Goal: Information Seeking & Learning: Learn about a topic

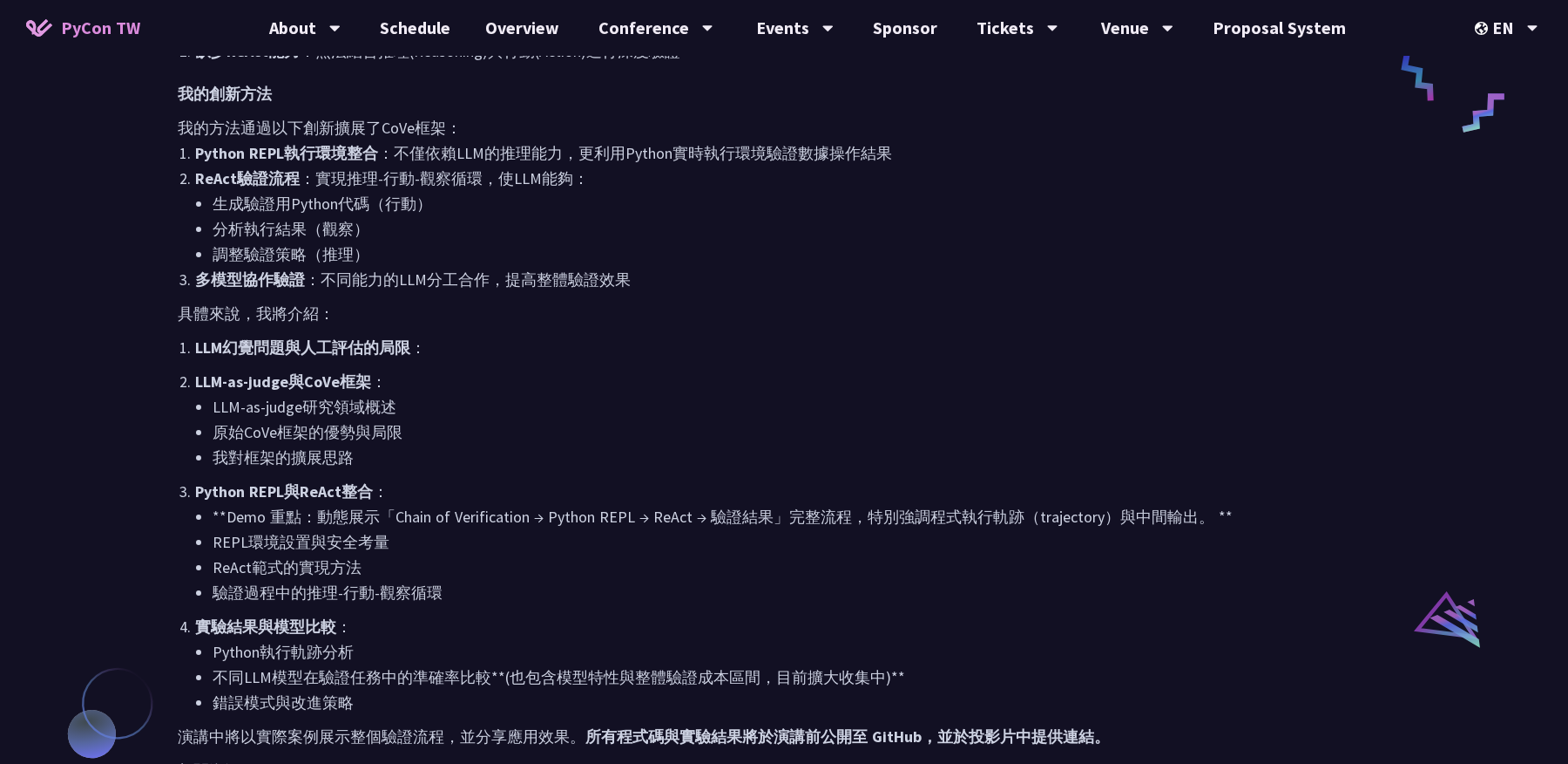
scroll to position [1004, 0]
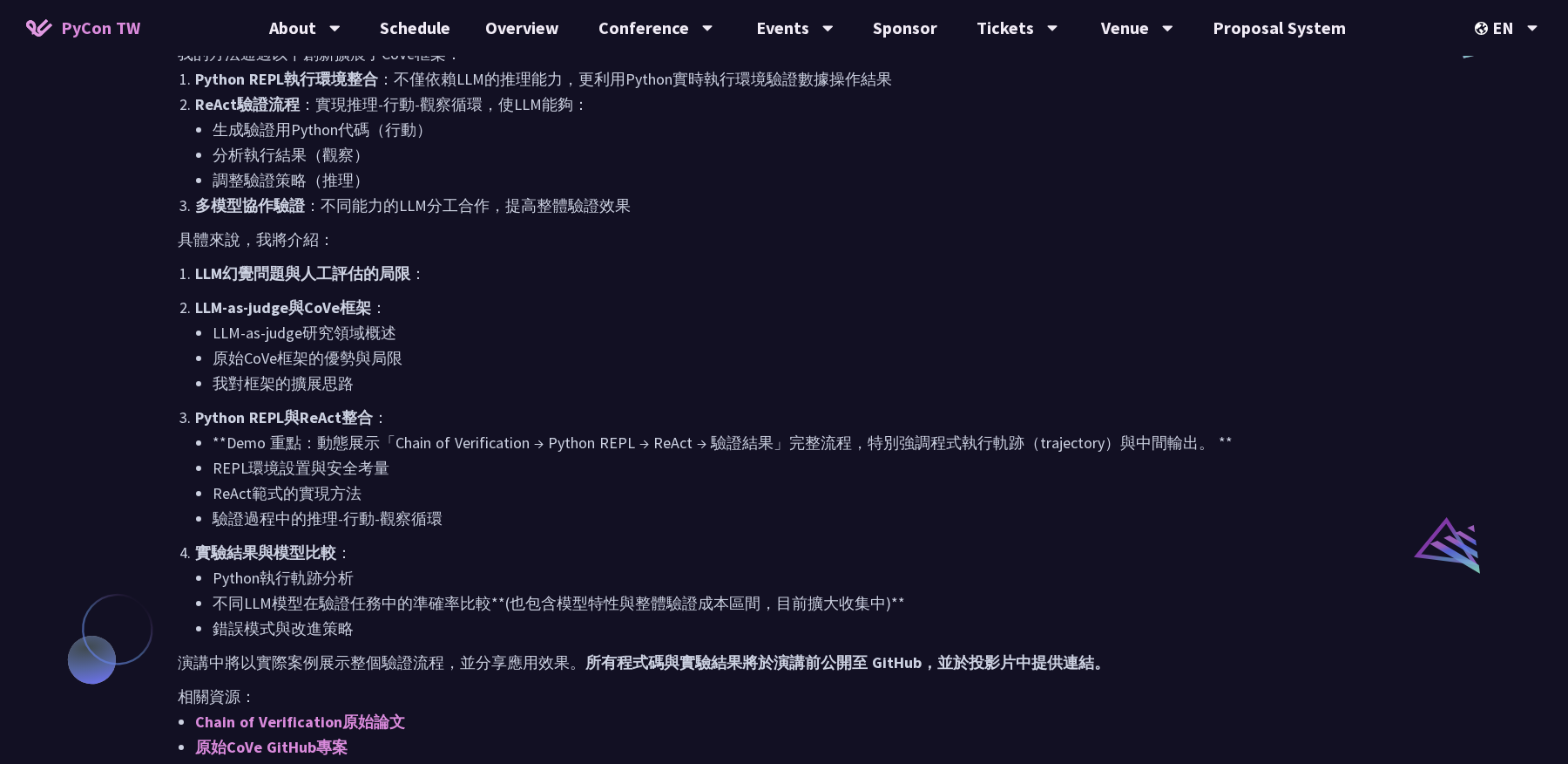
click at [555, 382] on li "我對框架的擴展思路" at bounding box center [802, 383] width 1178 height 25
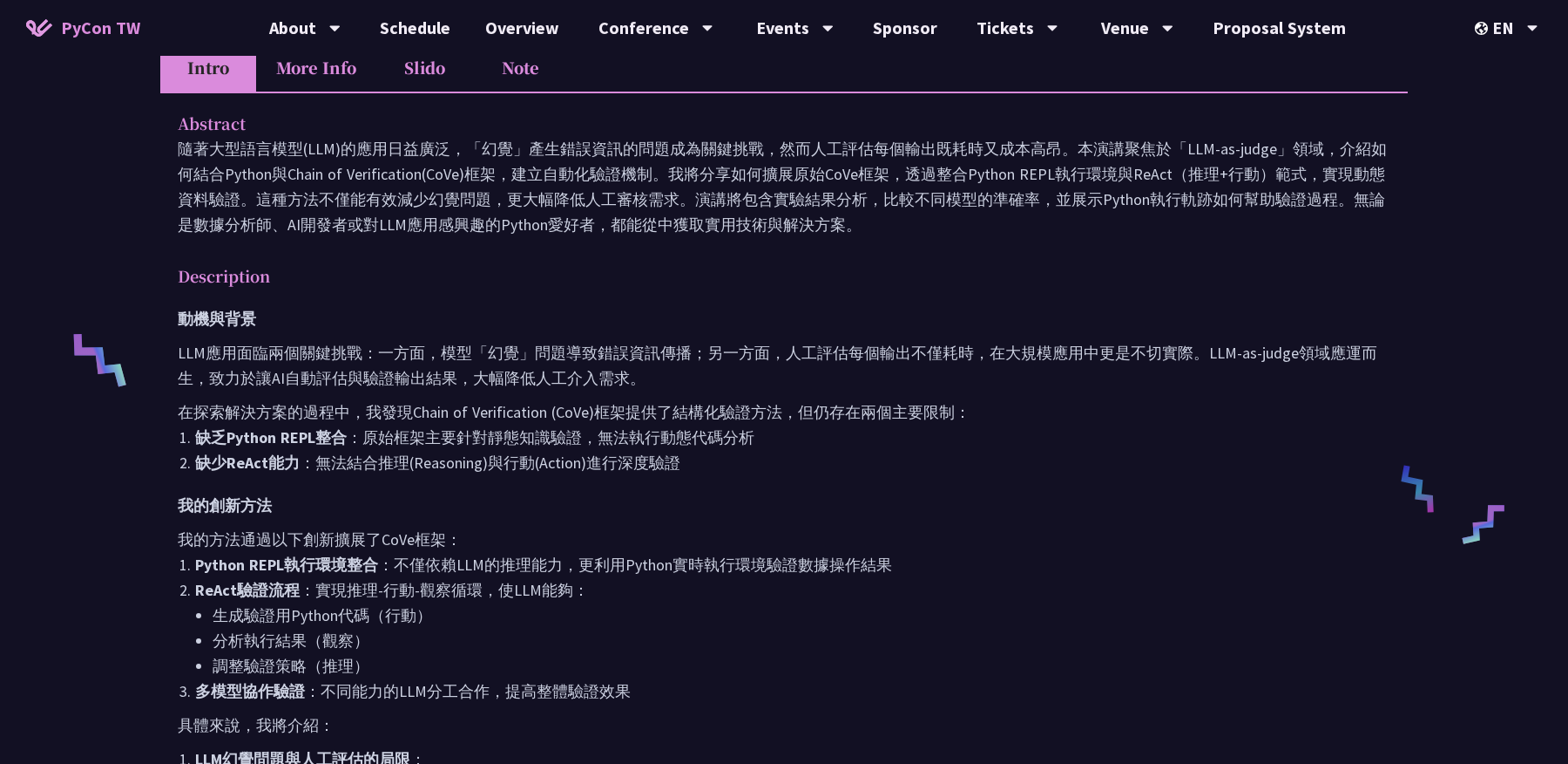
scroll to position [159, 0]
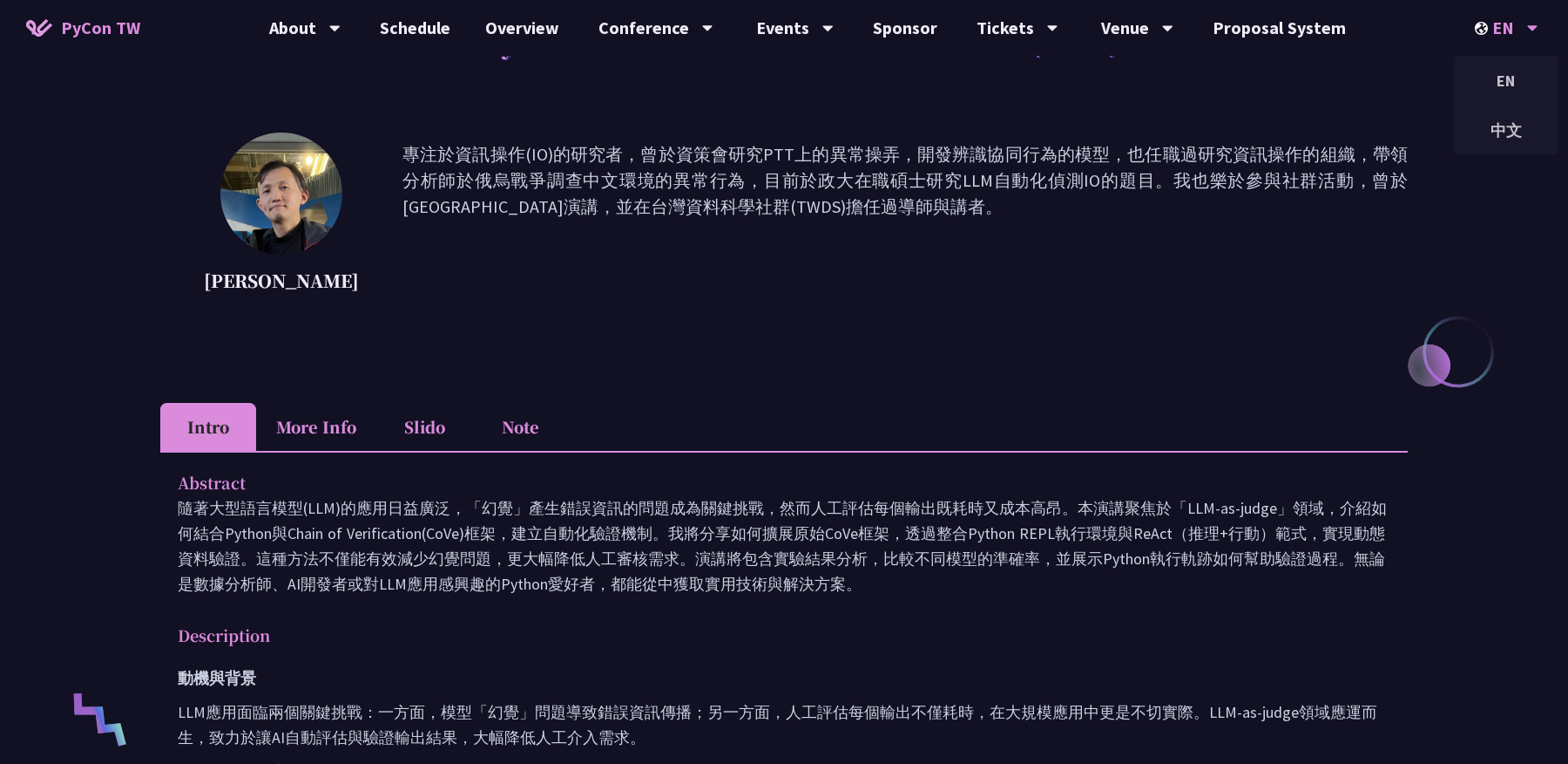
click at [1483, 15] on div "EN" at bounding box center [1507, 27] width 64 height 56
click at [1509, 134] on div "中文" at bounding box center [1506, 130] width 105 height 41
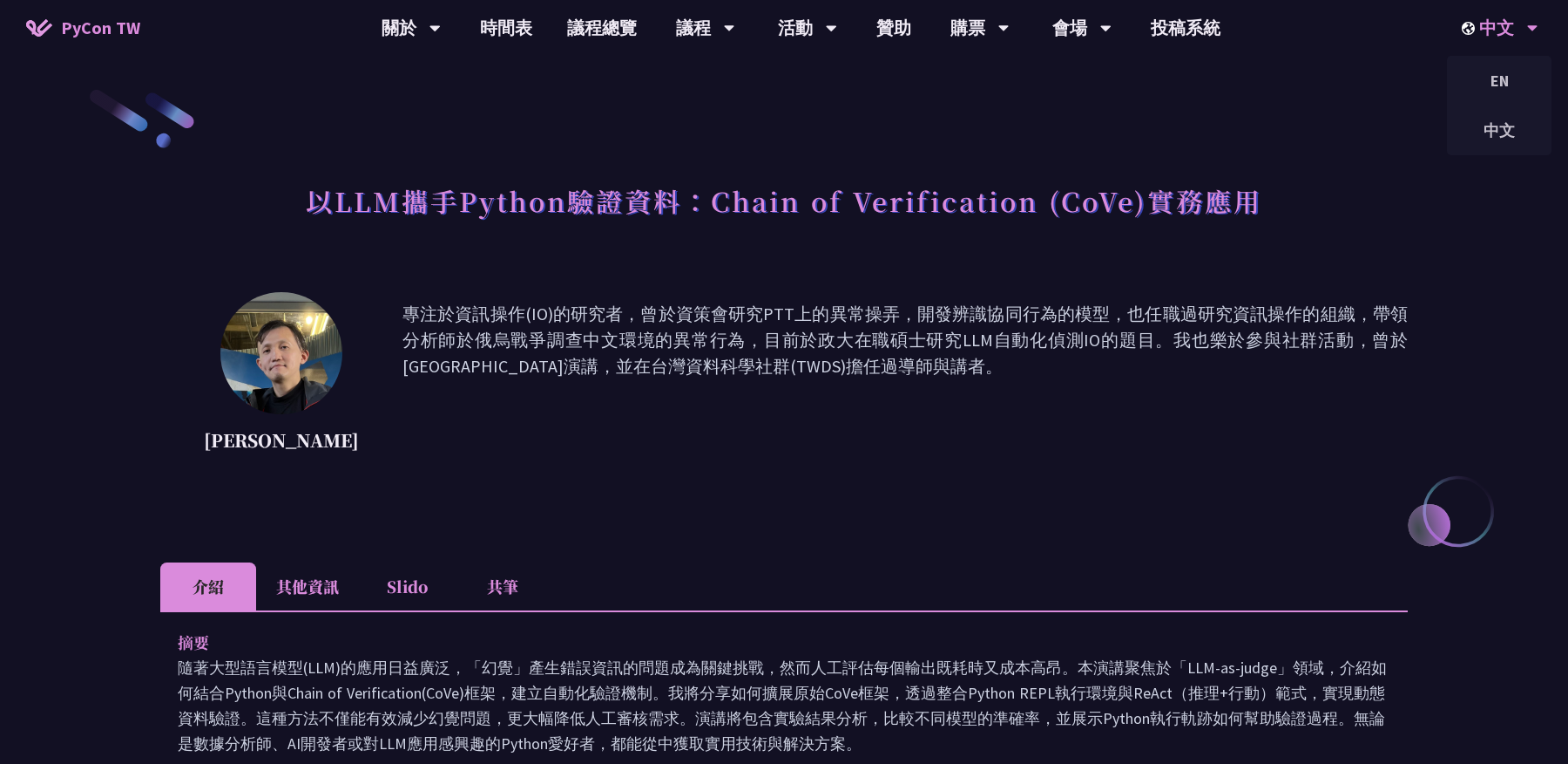
click at [1493, 36] on div "中文" at bounding box center [1501, 27] width 76 height 56
click at [1492, 79] on div "EN" at bounding box center [1499, 80] width 105 height 41
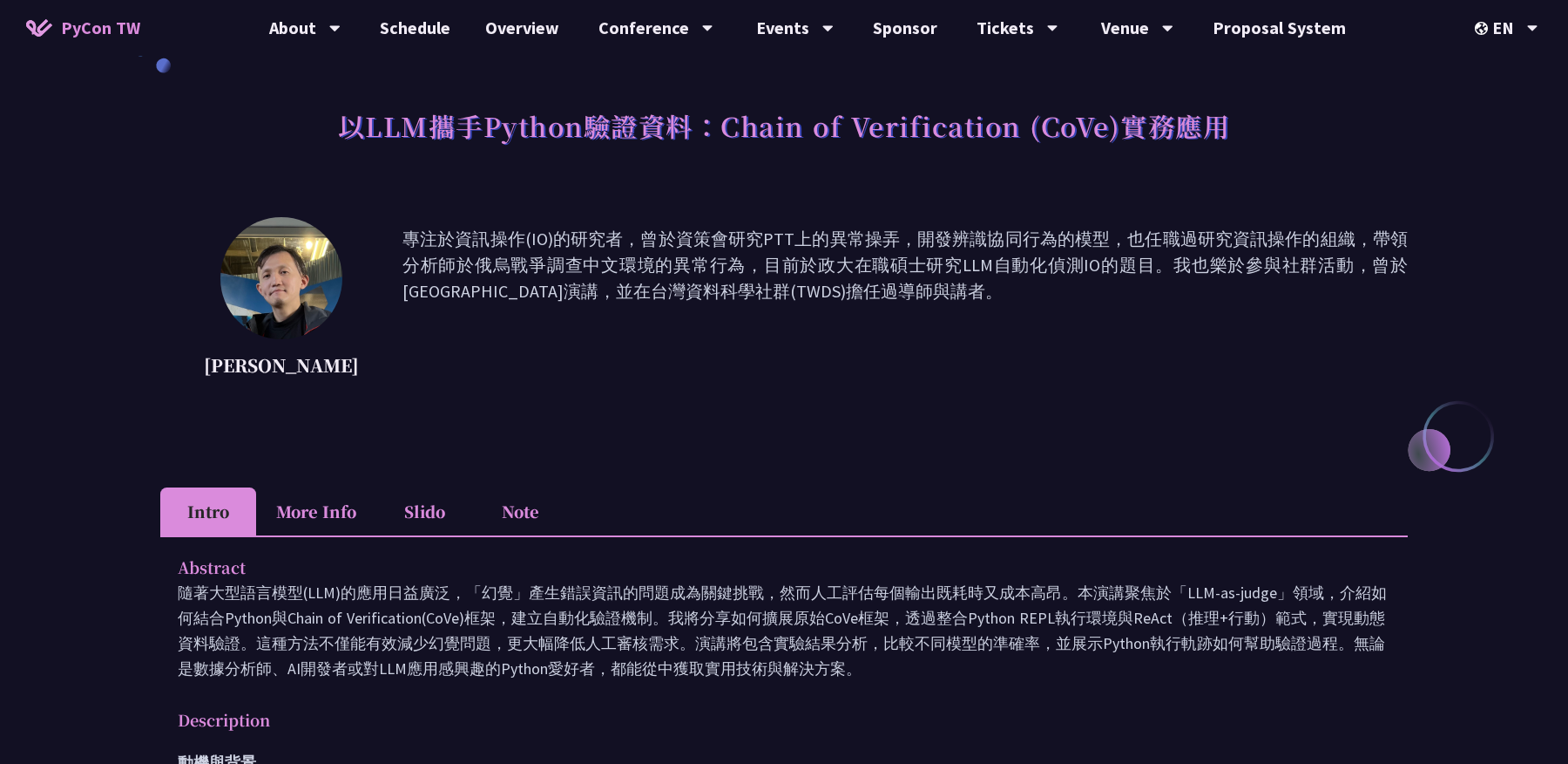
scroll to position [37, 0]
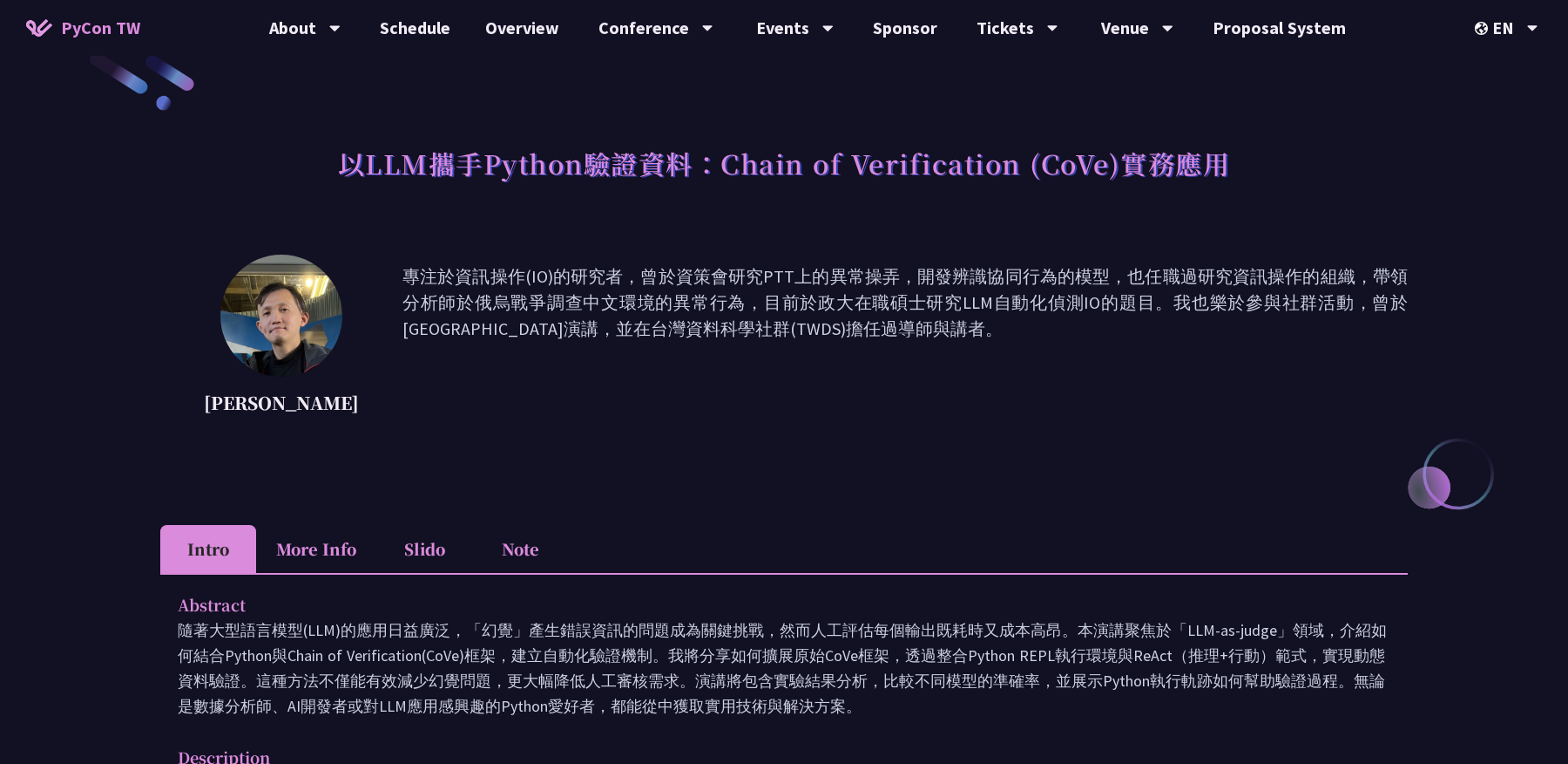
click at [299, 538] on li "More Info" at bounding box center [316, 548] width 120 height 48
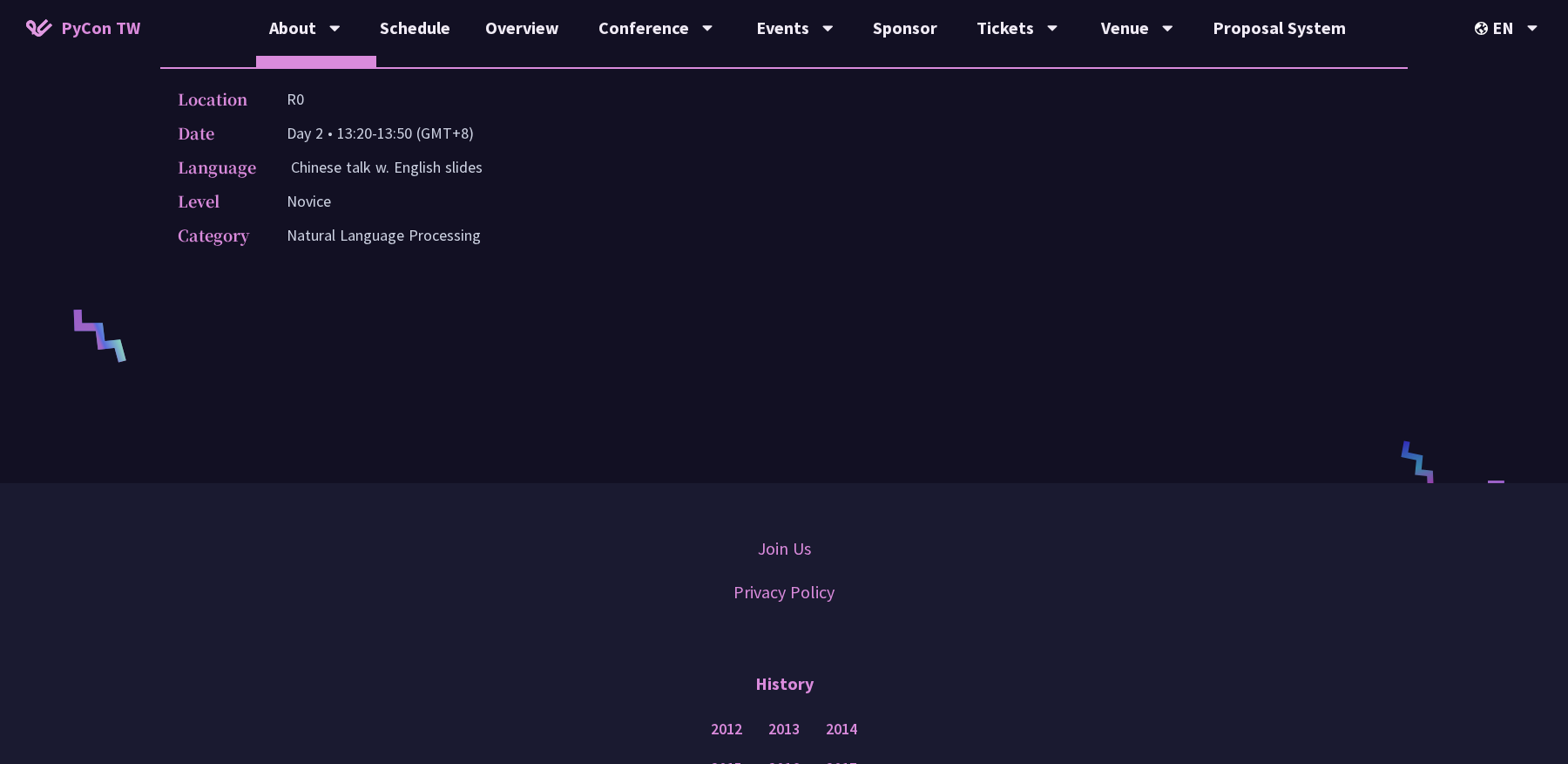
scroll to position [277, 0]
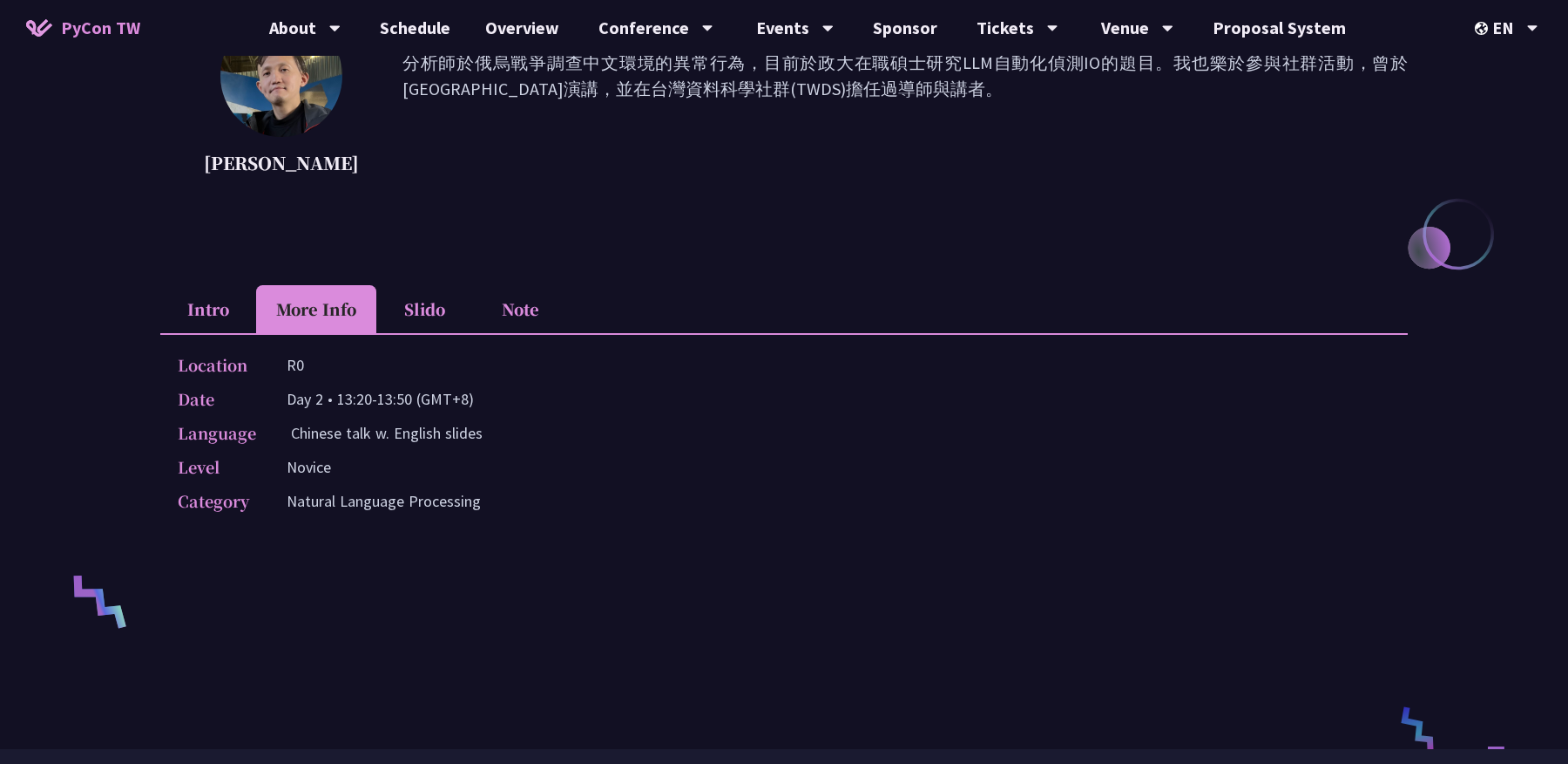
click at [211, 318] on li "Intro" at bounding box center [207, 309] width 96 height 48
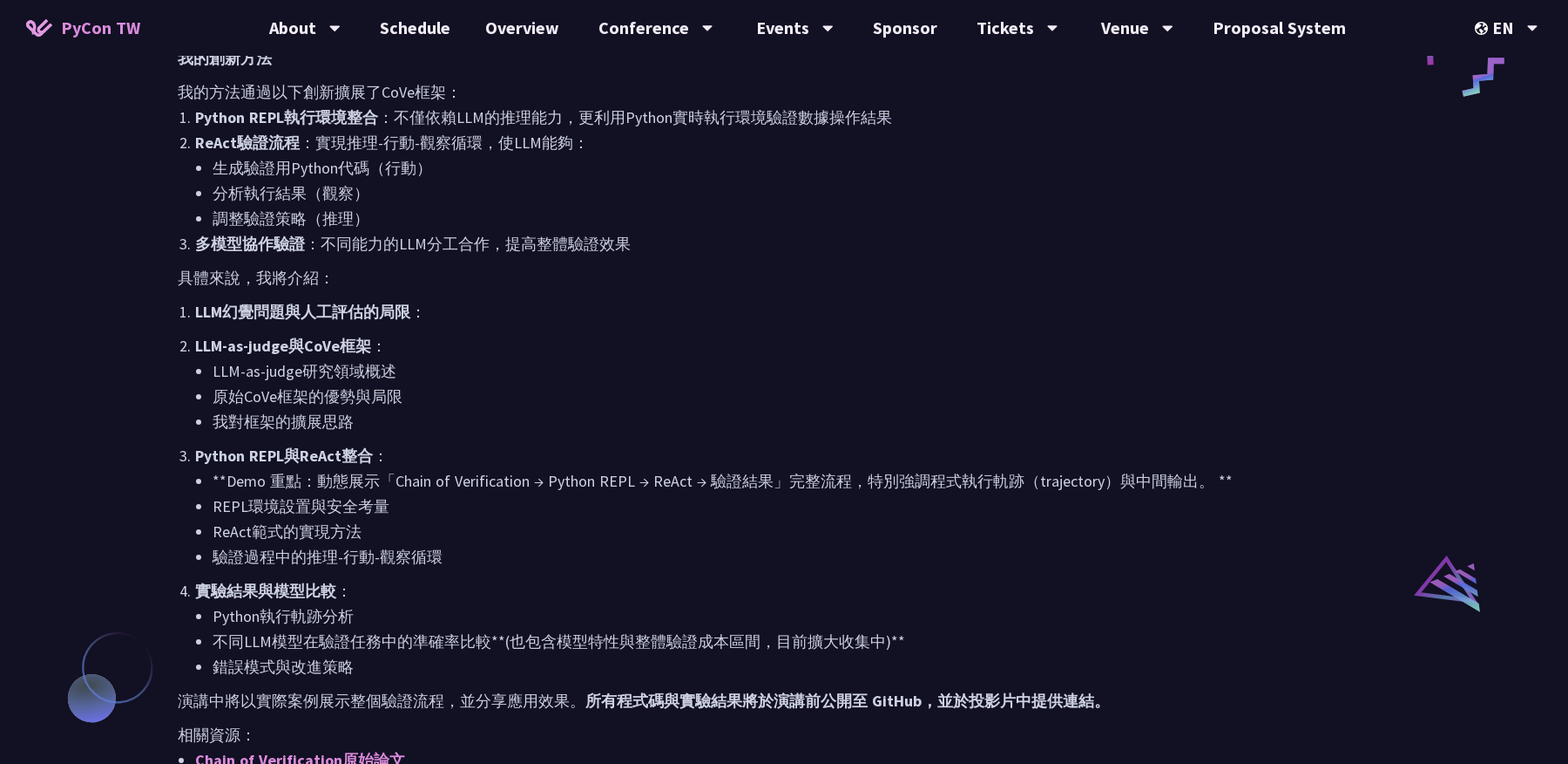
scroll to position [1032, 0]
